Goal: Check status: Check status

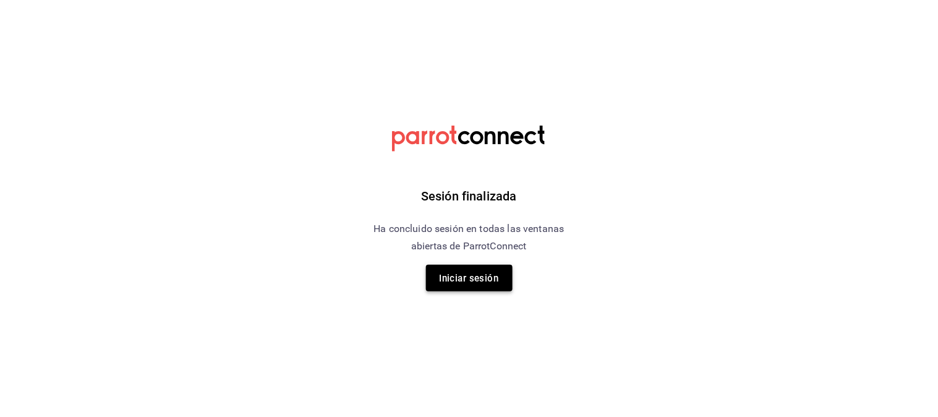
click at [499, 273] on button "Iniciar sesión" at bounding box center [469, 278] width 87 height 27
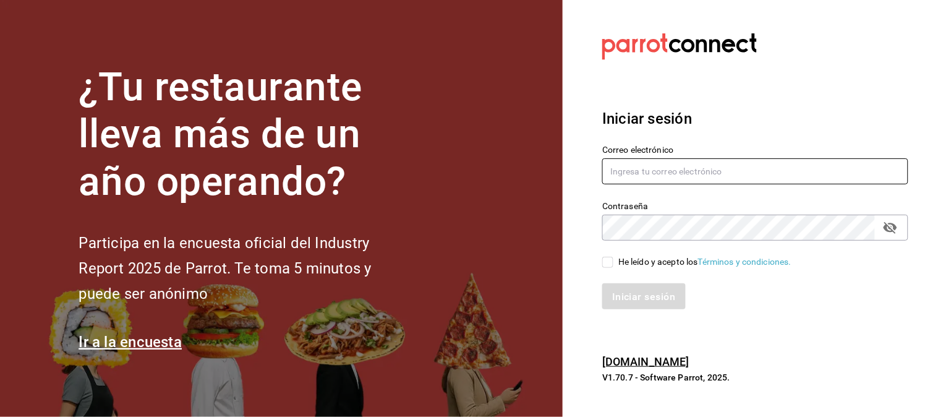
type input "[EMAIL_ADDRESS][DOMAIN_NAME]"
click at [657, 163] on input "[EMAIL_ADDRESS][DOMAIN_NAME]" at bounding box center [755, 171] width 306 height 26
click at [620, 322] on div "Iniciar sesión Correo electrónico kurenaynungaraymaeda@gmail.com Contraseña Con…" at bounding box center [755, 209] width 306 height 232
click at [604, 262] on input "He leído y acepto los Términos y condiciones." at bounding box center [607, 262] width 11 height 11
checkbox input "true"
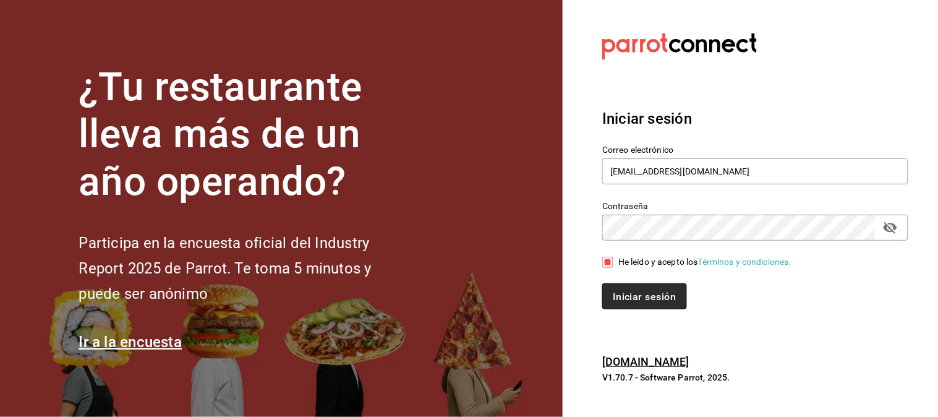
click at [608, 306] on button "Iniciar sesión" at bounding box center [644, 296] width 84 height 26
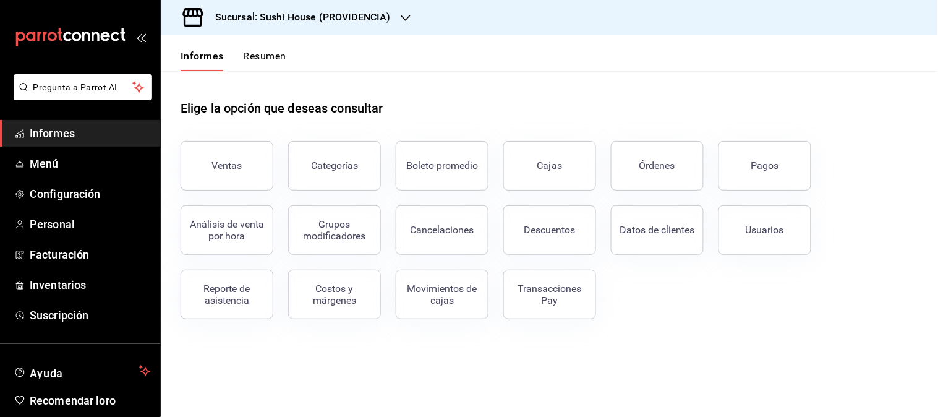
click at [540, 161] on font "Cajas" at bounding box center [549, 166] width 25 height 12
click at [540, 161] on html "Pregunta a Parrot AI Informes Menú Configuración Personal Facturación Inventari…" at bounding box center [469, 208] width 938 height 417
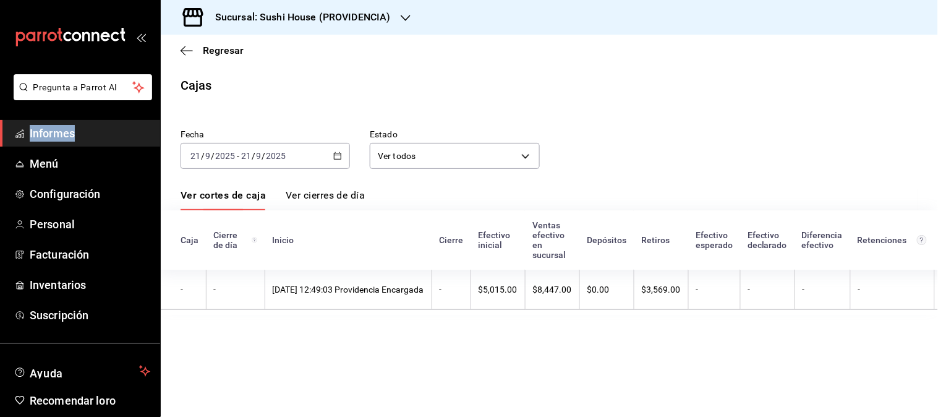
click at [349, 155] on div "2025-09-21 21 / 9 / 2025 - 2025-09-21 21 / 9 / 2025" at bounding box center [265, 156] width 169 height 26
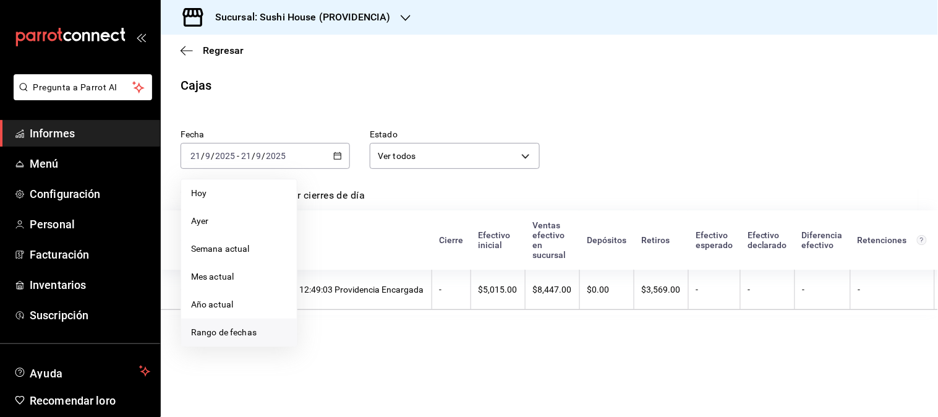
click at [250, 328] on font "Rango de fechas" at bounding box center [224, 332] width 66 height 10
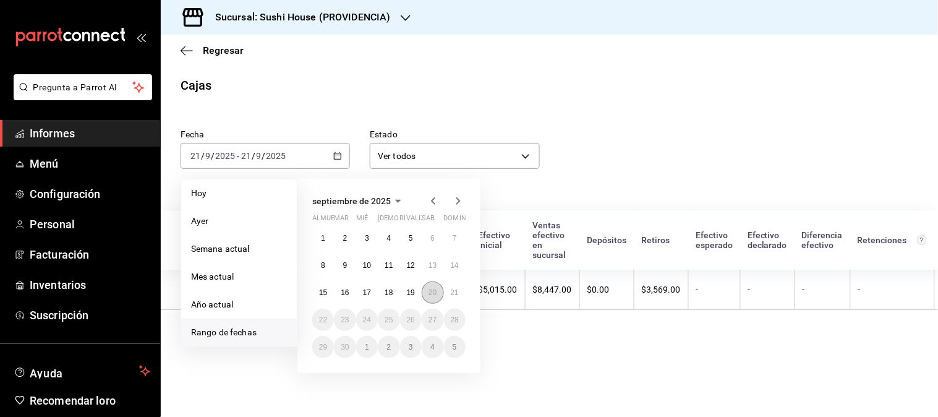
click at [430, 296] on font "20" at bounding box center [433, 292] width 8 height 9
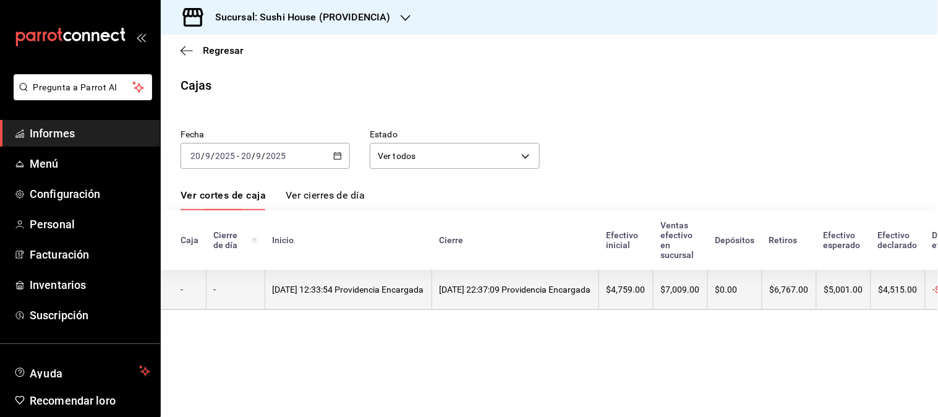
click at [411, 286] on font "20/09/2025 12:33:54 Providencia Encargada" at bounding box center [348, 289] width 151 height 10
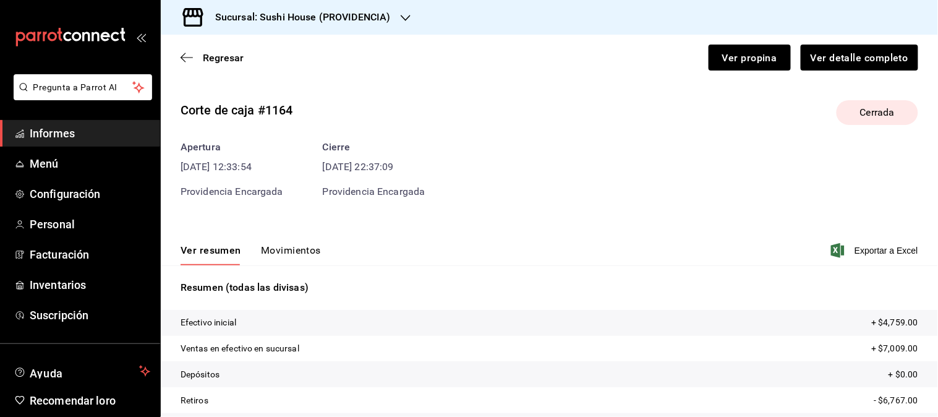
click at [273, 251] on font "Movimientos" at bounding box center [291, 250] width 60 height 12
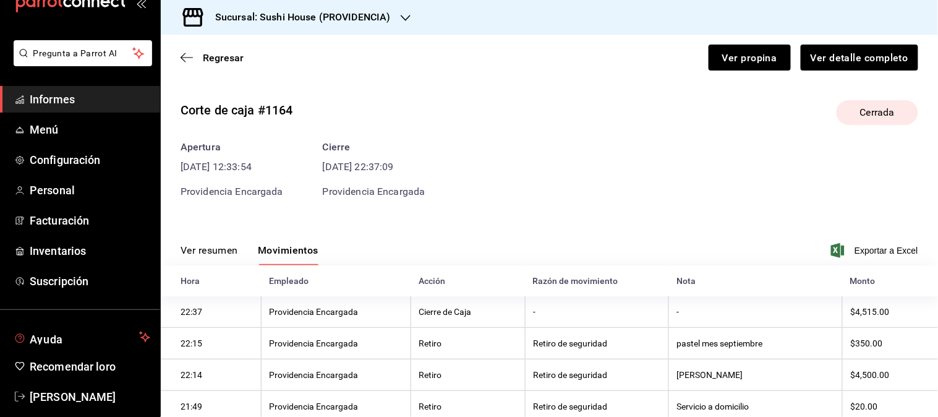
scroll to position [49, 0]
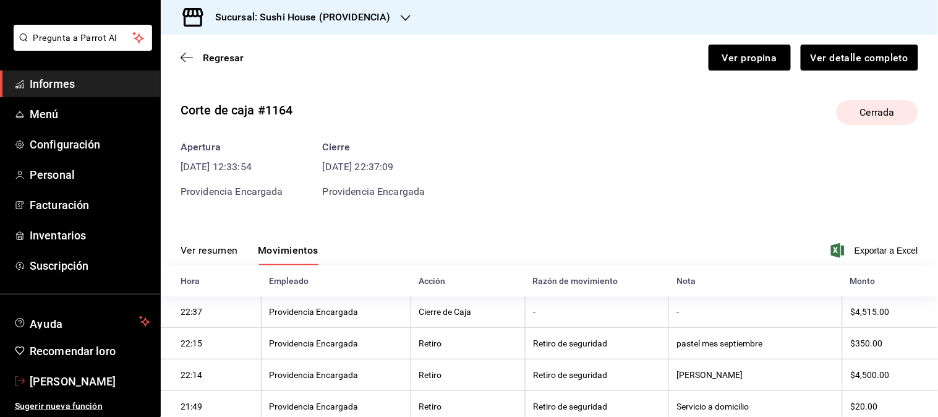
click at [58, 378] on font "[PERSON_NAME]" at bounding box center [73, 381] width 87 height 13
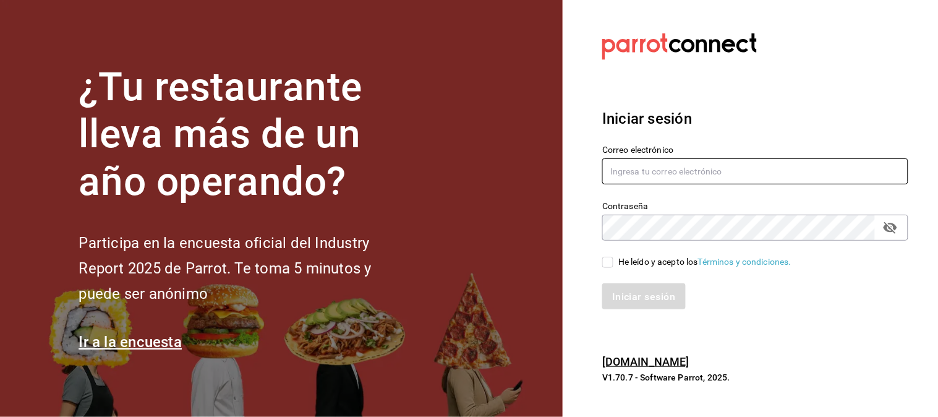
type input "[EMAIL_ADDRESS][DOMAIN_NAME]"
drag, startPoint x: 610, startPoint y: 268, endPoint x: 615, endPoint y: 281, distance: 14.1
click at [610, 267] on div "Correo electrónico [EMAIL_ADDRESS][DOMAIN_NAME] Contraseña Contraseña He leído …" at bounding box center [747, 220] width 321 height 180
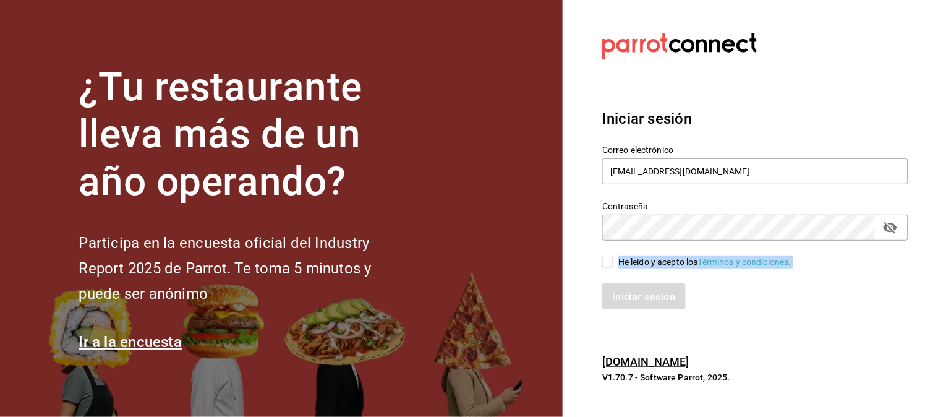
click at [608, 265] on input "He leído y acepto los Términos y condiciones." at bounding box center [607, 262] width 11 height 11
checkbox input "true"
click at [620, 297] on font "Iniciar sesión" at bounding box center [644, 297] width 63 height 12
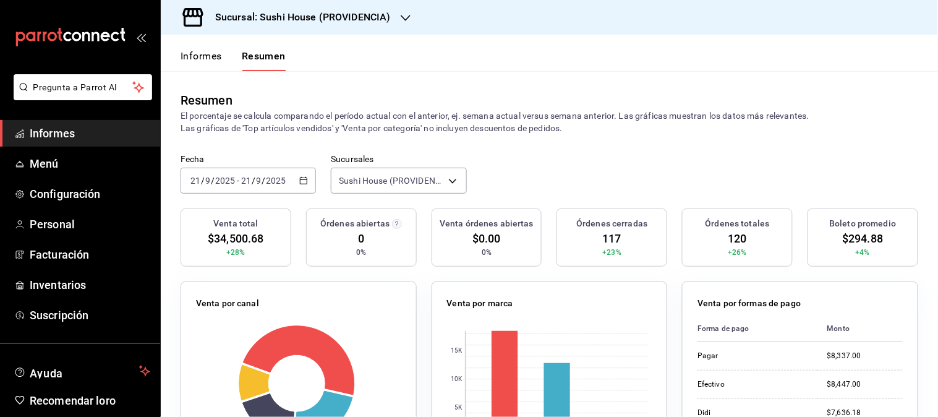
click at [61, 144] on link "Informes" at bounding box center [80, 133] width 160 height 27
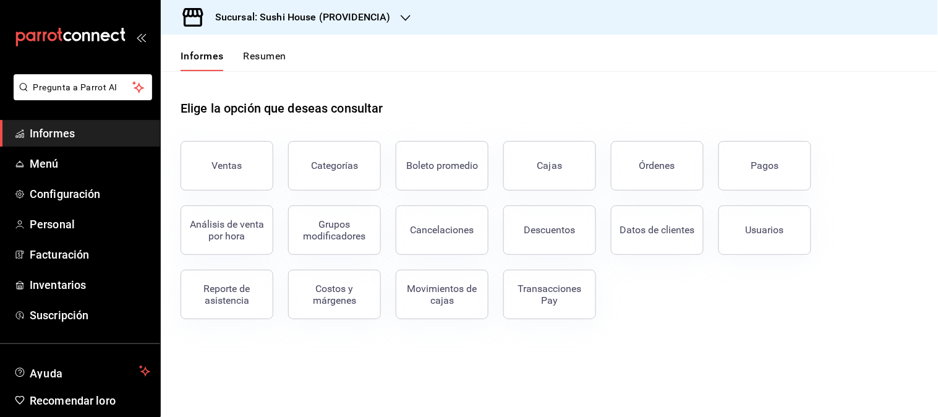
click at [541, 183] on link "Cajas" at bounding box center [549, 165] width 93 height 49
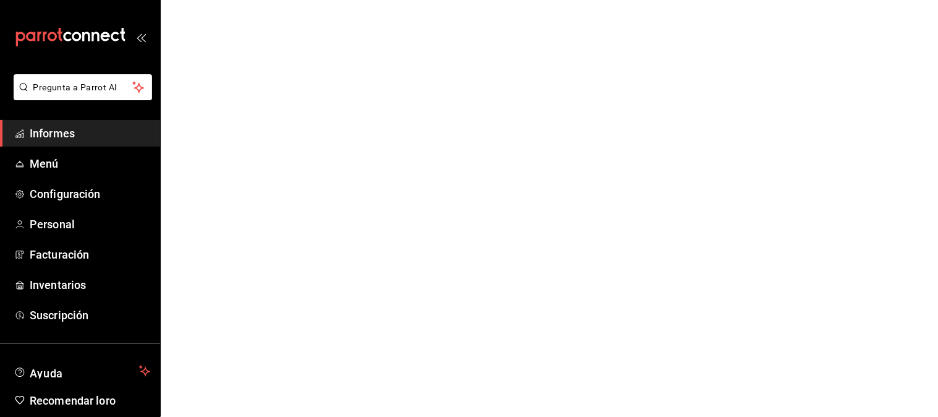
click at [541, 0] on html "Pregunta a Parrot AI Informes Menú Configuración Personal Facturación Inventari…" at bounding box center [469, 0] width 938 height 0
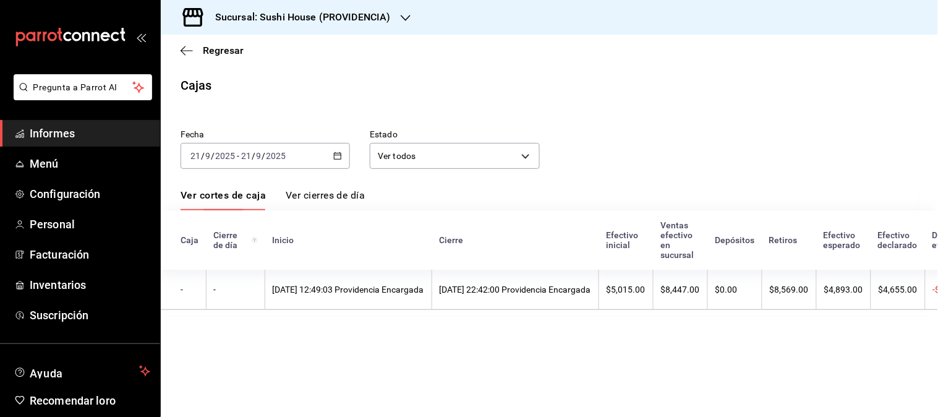
click at [293, 158] on div "[DATE] [DATE] - [DATE] [DATE]" at bounding box center [265, 156] width 169 height 26
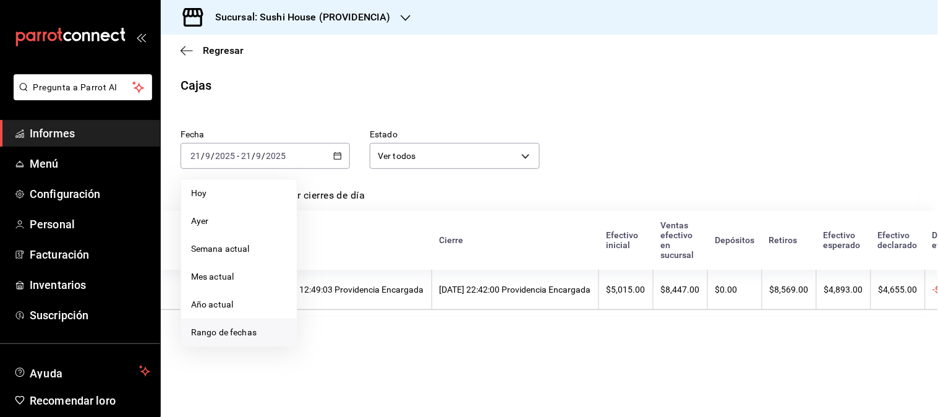
click at [235, 328] on font "Rango de fechas" at bounding box center [224, 332] width 66 height 10
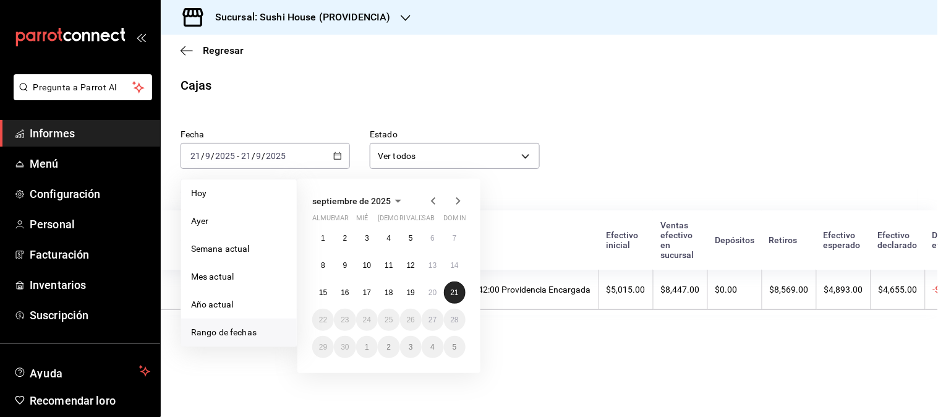
click at [452, 295] on font "21" at bounding box center [455, 292] width 8 height 9
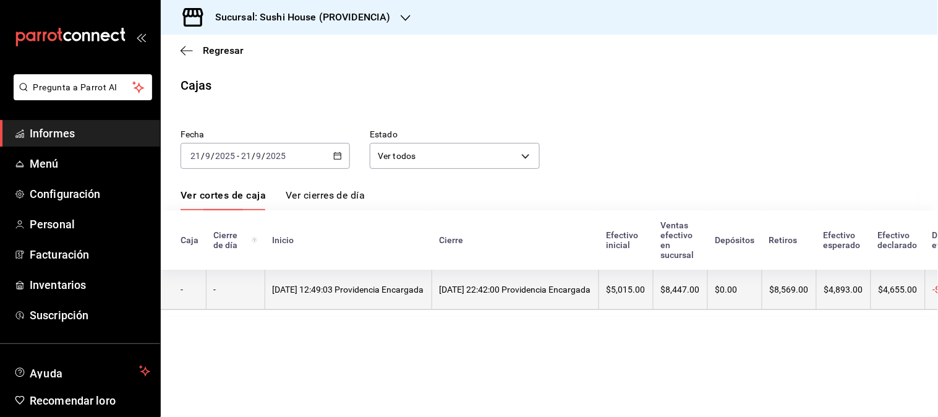
click at [432, 294] on th "[DATE] 12:49:03 Providencia Encargada" at bounding box center [348, 290] width 167 height 40
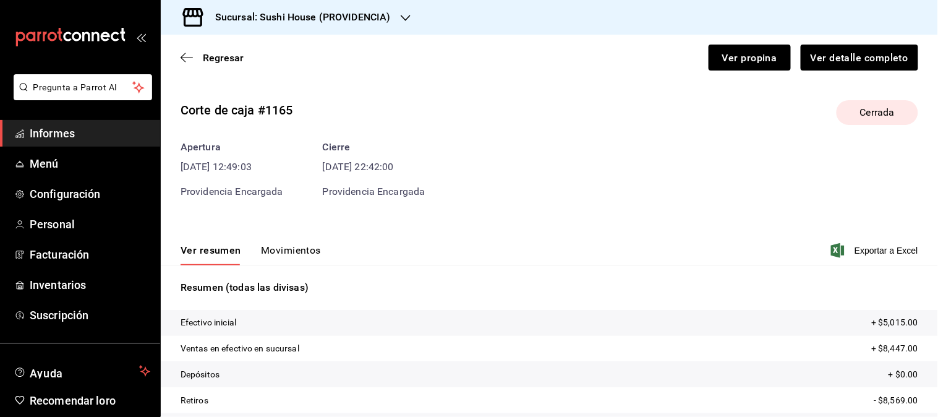
click at [268, 247] on font "Movimientos" at bounding box center [291, 250] width 60 height 12
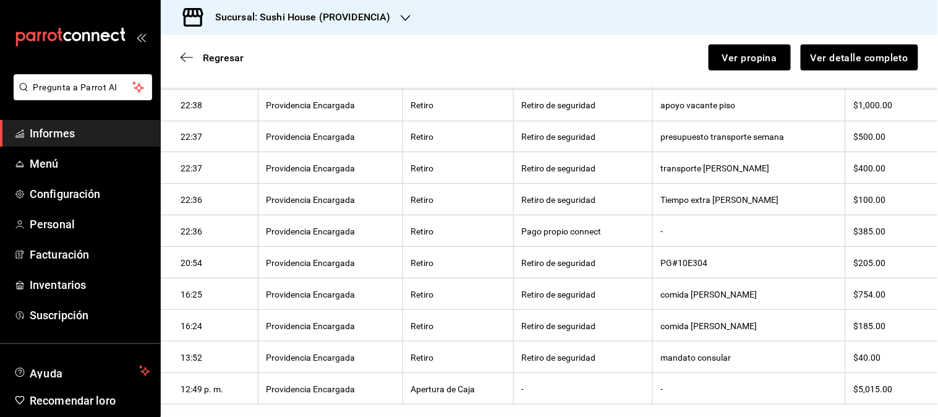
scroll to position [315, 0]
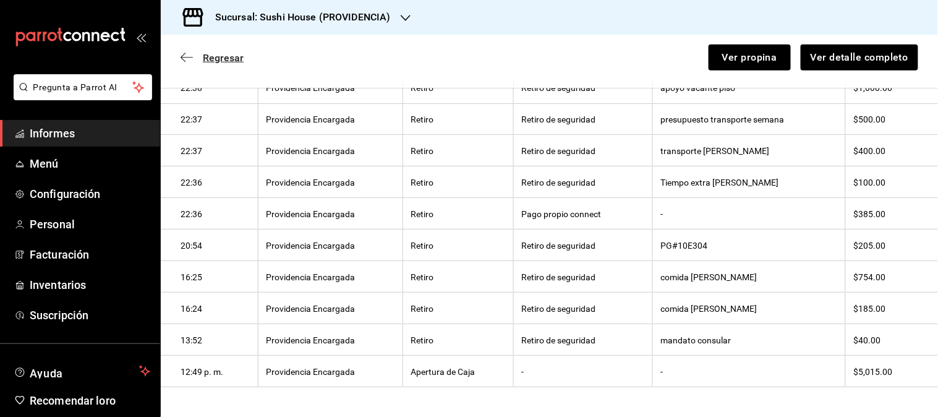
click at [203, 60] on font "Regresar" at bounding box center [223, 58] width 41 height 12
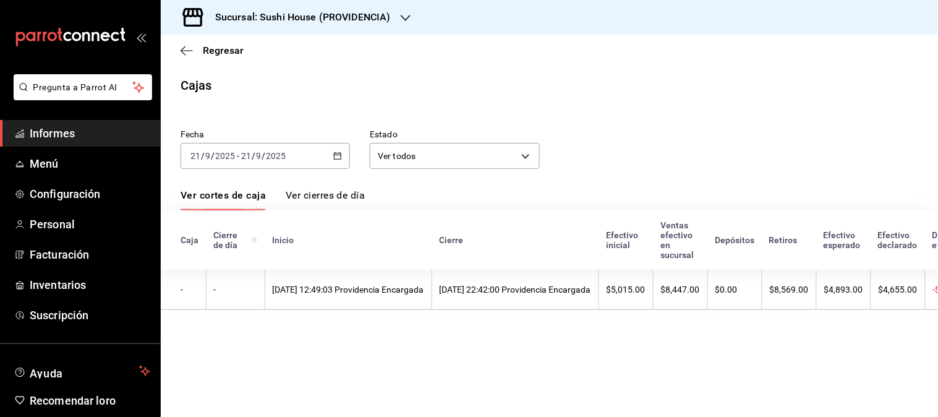
click at [335, 158] on icon "button" at bounding box center [337, 155] width 9 height 9
click at [206, 56] on font "Regresar" at bounding box center [223, 51] width 41 height 12
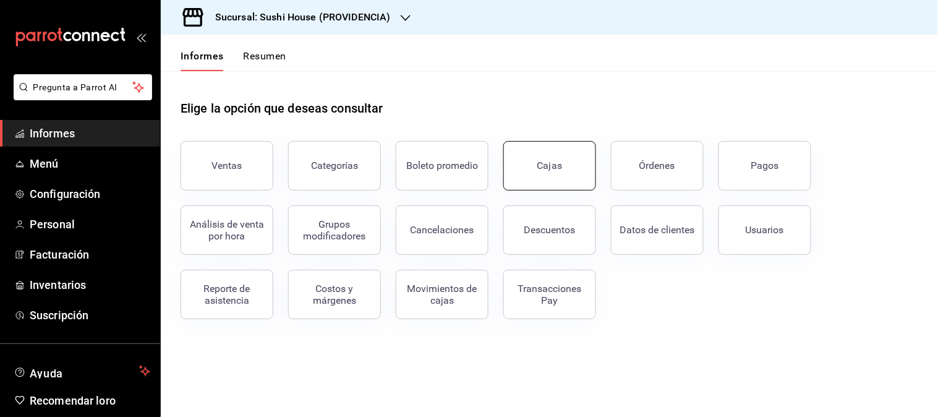
click at [539, 174] on link "Cajas" at bounding box center [549, 165] width 93 height 49
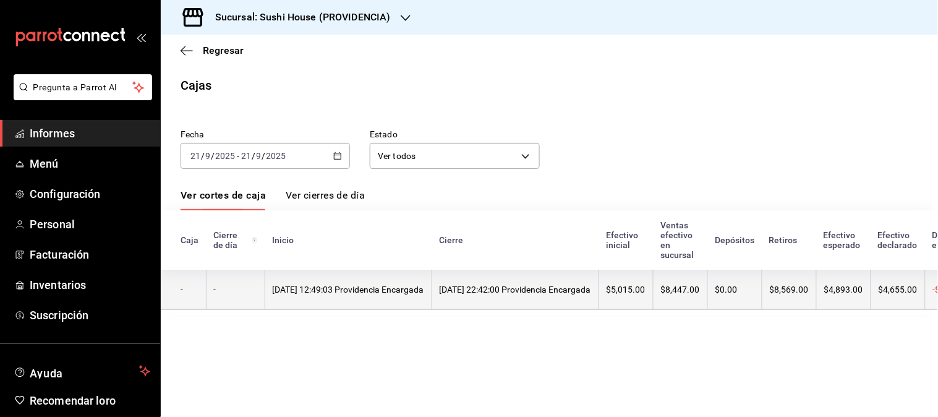
click at [306, 294] on font "[DATE] 12:49:03 Providencia Encargada" at bounding box center [348, 289] width 151 height 10
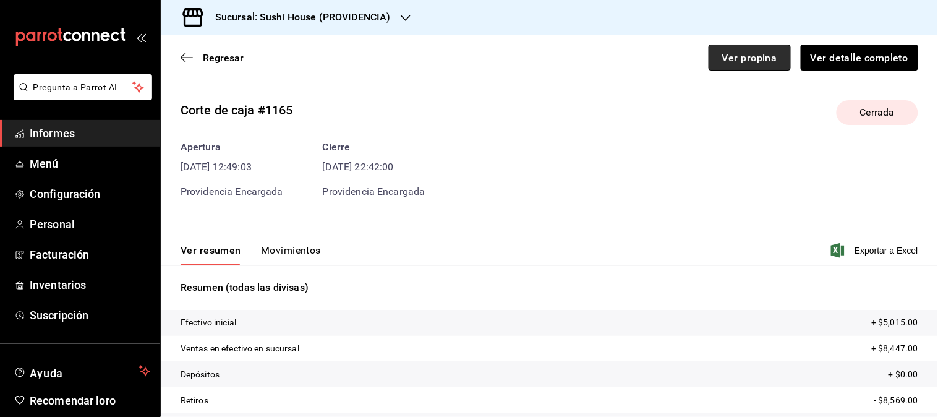
click at [764, 63] on font "Ver propina" at bounding box center [749, 57] width 55 height 12
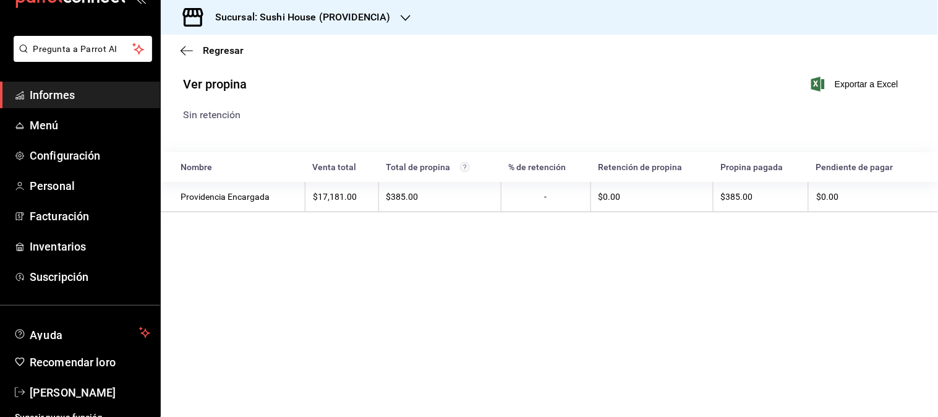
scroll to position [49, 0]
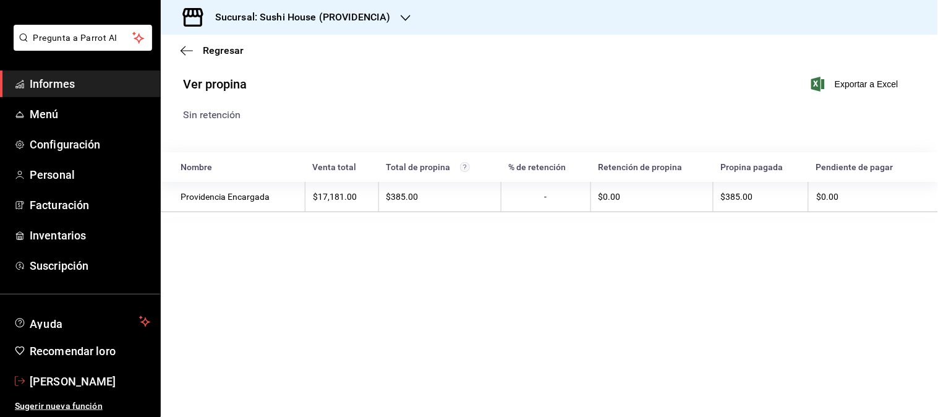
click at [84, 373] on span "[PERSON_NAME]" at bounding box center [90, 381] width 121 height 17
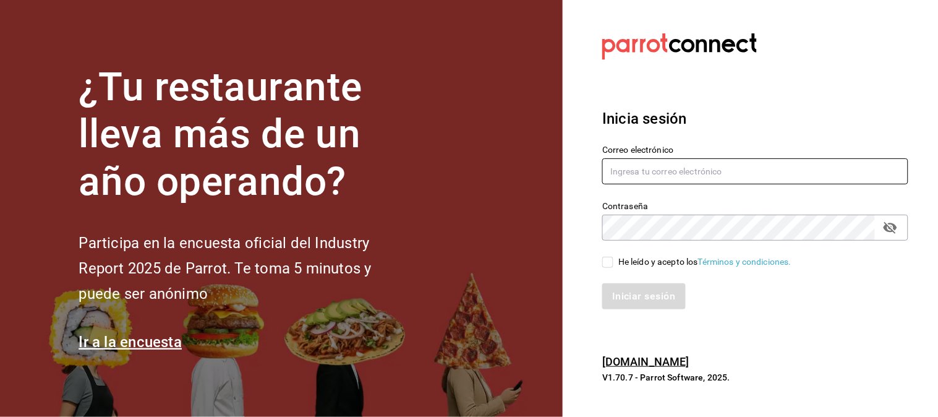
type input "[EMAIL_ADDRESS][DOMAIN_NAME]"
